Goal: Transaction & Acquisition: Subscribe to service/newsletter

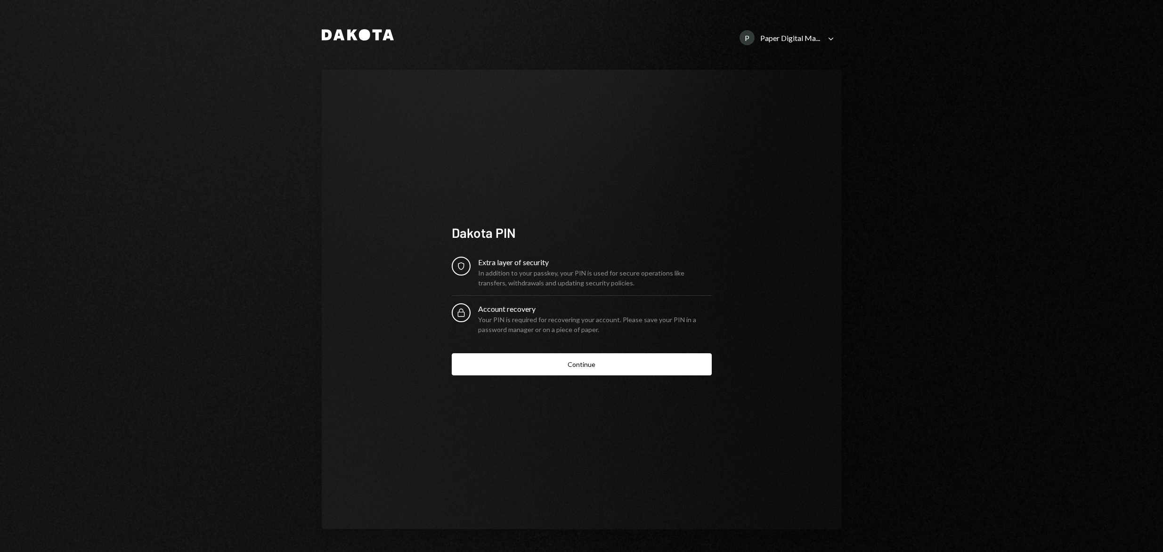
click at [830, 38] on icon at bounding box center [830, 38] width 5 height 3
click at [983, 106] on div "Dakota P Paper Digital Ma... Caret Down Dakota PIN Security Extra layer of secu…" at bounding box center [581, 276] width 1163 height 552
click at [595, 365] on button "Continue" at bounding box center [582, 364] width 260 height 22
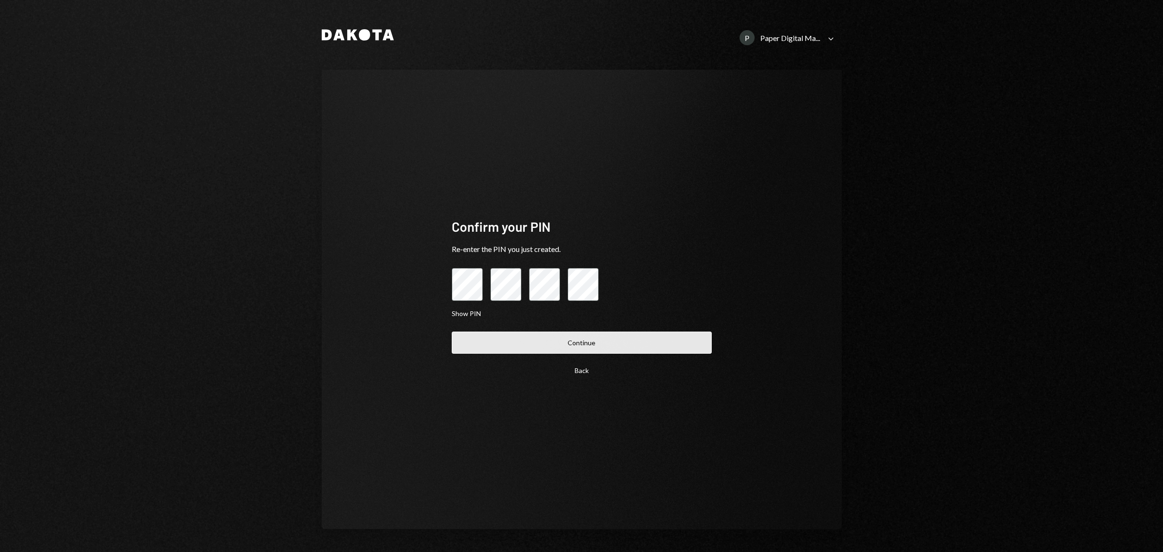
click at [605, 342] on button "Continue" at bounding box center [582, 343] width 260 height 22
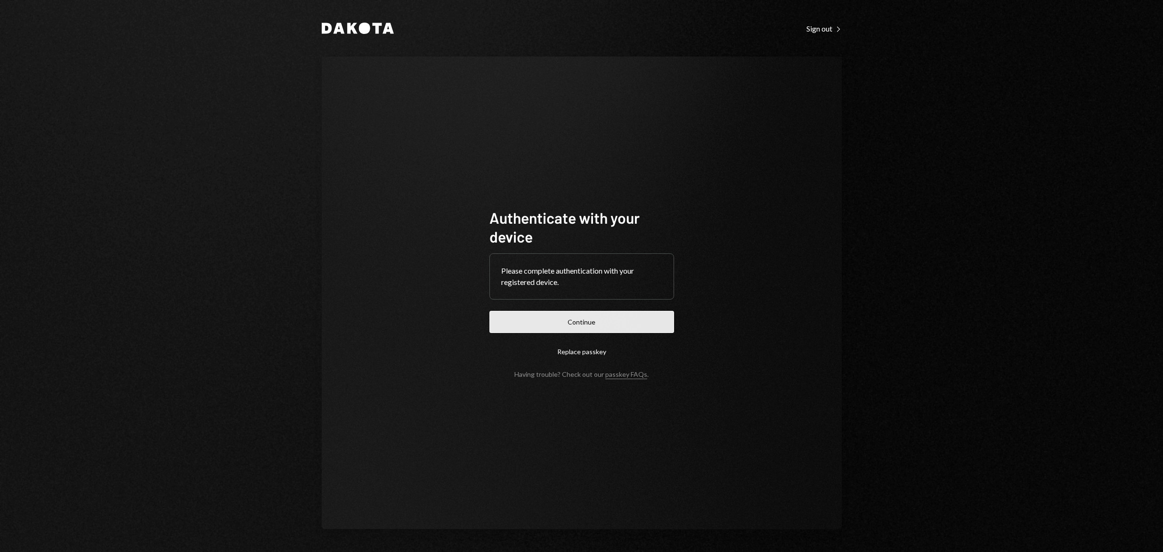
click at [589, 323] on button "Continue" at bounding box center [581, 322] width 185 height 22
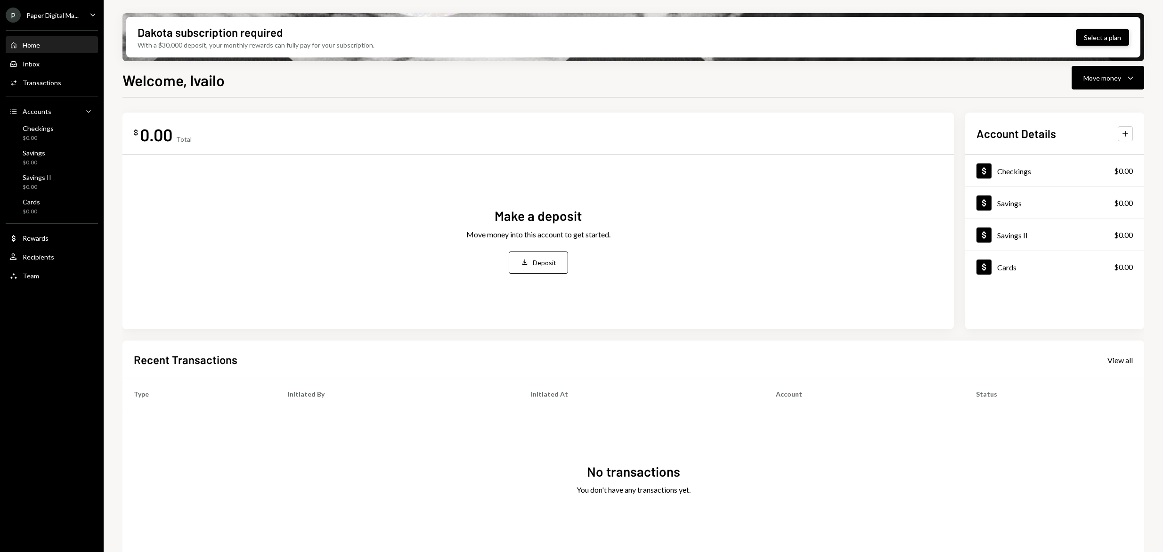
click at [1100, 36] on button "Select a plan" at bounding box center [1102, 37] width 53 height 16
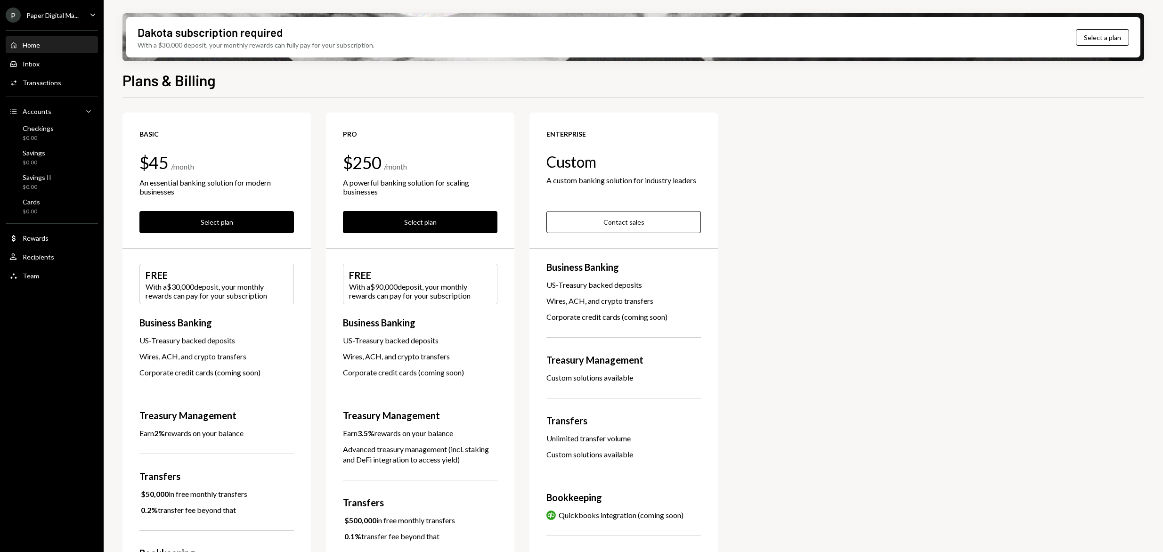
click at [37, 46] on div "Home" at bounding box center [31, 45] width 17 height 8
